Goal: Task Accomplishment & Management: Use online tool/utility

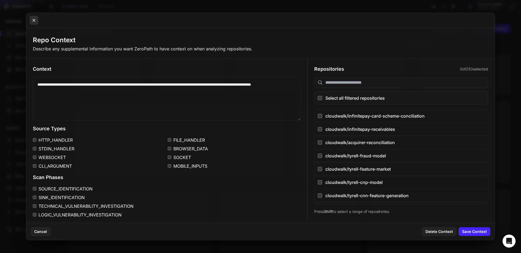
click at [32, 18] on icon at bounding box center [33, 20] width 5 height 7
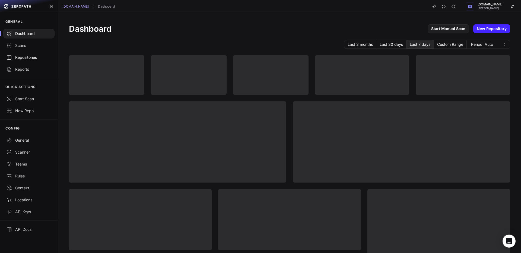
click at [31, 56] on div "Repositories" at bounding box center [29, 57] width 45 height 5
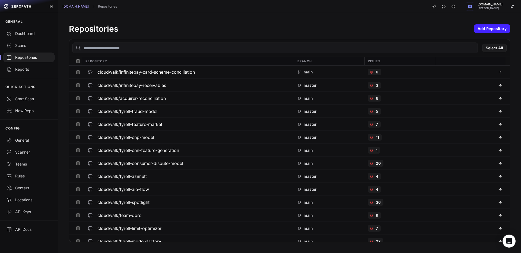
click at [119, 45] on input "text" at bounding box center [274, 48] width 405 height 11
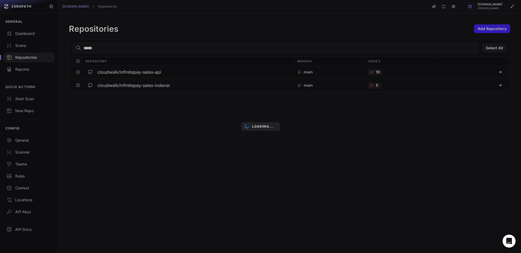
type input "*****"
click at [138, 74] on div "Loading..." at bounding box center [260, 126] width 521 height 253
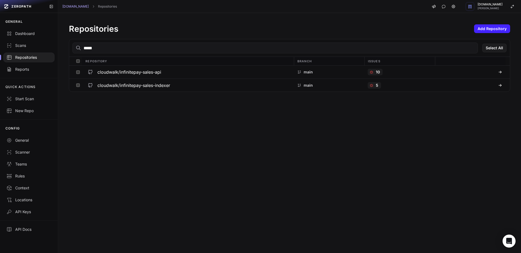
click at [131, 73] on h3 "cloudwalk/infinitepay-sales-api" at bounding box center [129, 72] width 64 height 7
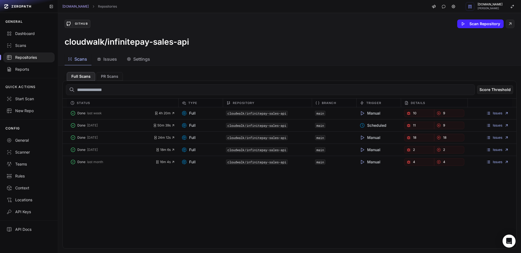
click at [113, 60] on span "Issues" at bounding box center [110, 59] width 14 height 7
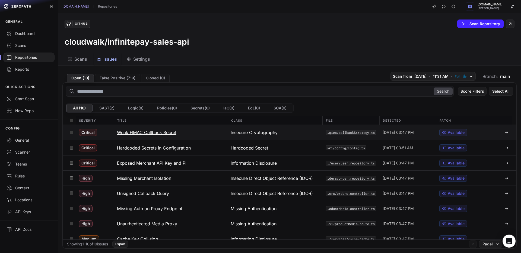
click at [153, 131] on h3 "Weak HMAC Callback Secret" at bounding box center [146, 132] width 59 height 7
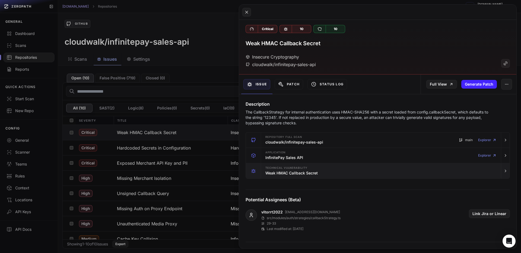
scroll to position [1, 0]
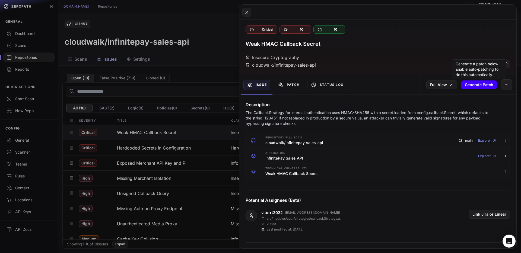
click at [484, 83] on button "Generate Patch" at bounding box center [479, 85] width 36 height 9
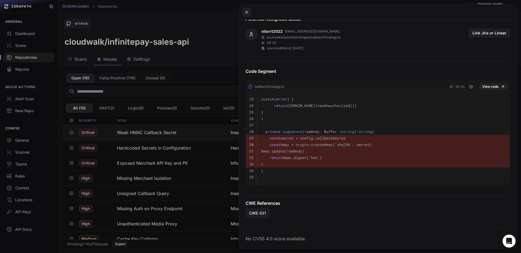
scroll to position [0, 0]
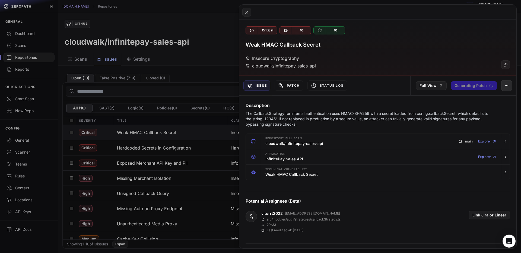
click at [510, 91] on button "button" at bounding box center [506, 85] width 11 height 11
click at [304, 87] on div "Patch" at bounding box center [288, 86] width 33 height 20
click at [298, 86] on button "Patch" at bounding box center [289, 86] width 28 height 10
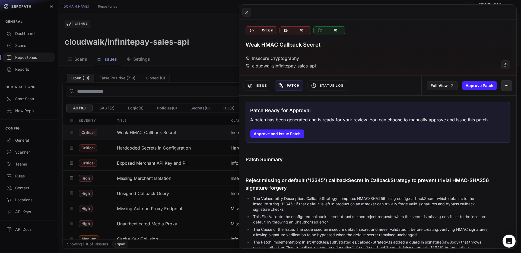
click at [509, 86] on button "button" at bounding box center [506, 85] width 11 height 11
click at [492, 99] on div "False Positive" at bounding box center [481, 100] width 58 height 13
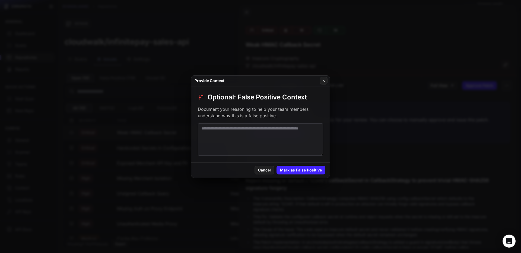
click at [269, 140] on textarea at bounding box center [260, 139] width 125 height 33
paste textarea "**********"
type textarea "**********"
click at [314, 176] on div "Cancel Mark as False Positive" at bounding box center [260, 170] width 138 height 15
click at [313, 173] on button "Mark as False Positive" at bounding box center [300, 170] width 49 height 9
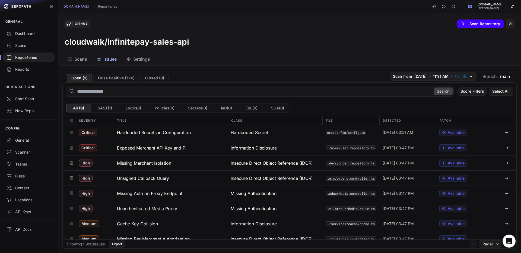
click at [483, 26] on button "Scan Repository" at bounding box center [480, 24] width 46 height 9
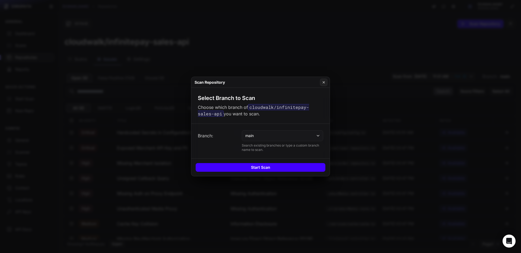
click at [276, 168] on button "Start Scan" at bounding box center [261, 167] width 130 height 9
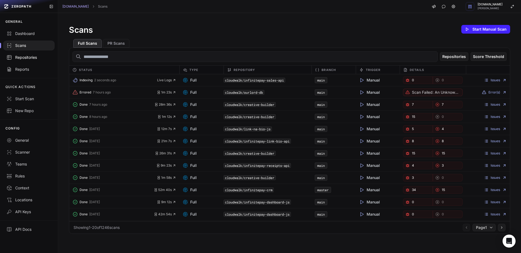
click at [29, 62] on link "Repositories" at bounding box center [29, 58] width 58 height 12
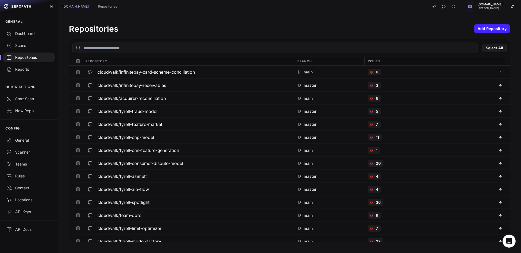
click at [104, 49] on input "text" at bounding box center [274, 48] width 405 height 11
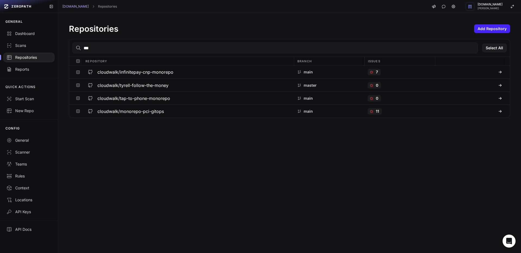
type input "****"
click at [119, 72] on h3 "cloudwalk/infinitepay-cnp-monorepo" at bounding box center [135, 72] width 76 height 7
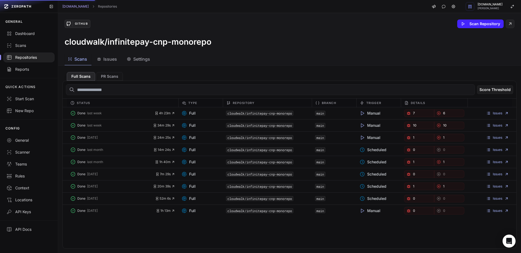
click at [112, 65] on button "Issues" at bounding box center [108, 59] width 28 height 12
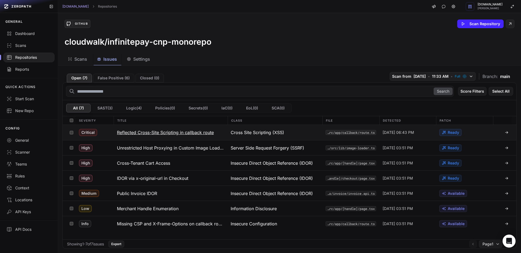
click at [139, 131] on h3 "Reflected Cross-Site Scripting in callback route" at bounding box center [165, 132] width 97 height 7
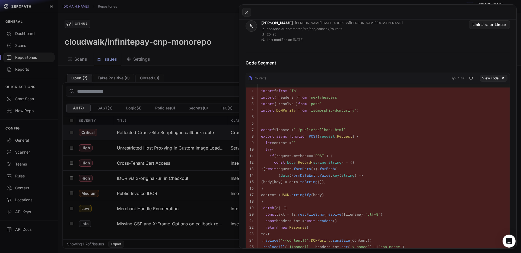
scroll to position [274, 0]
